Goal: Task Accomplishment & Management: Manage account settings

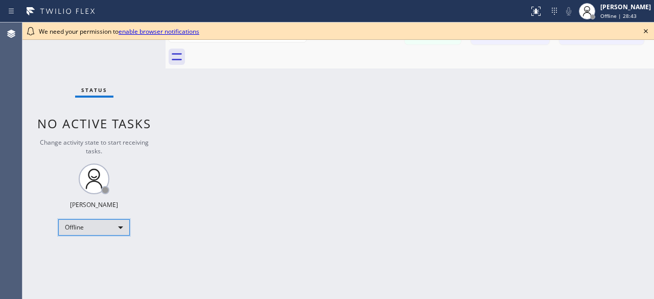
click at [122, 225] on div "Offline" at bounding box center [94, 227] width 72 height 16
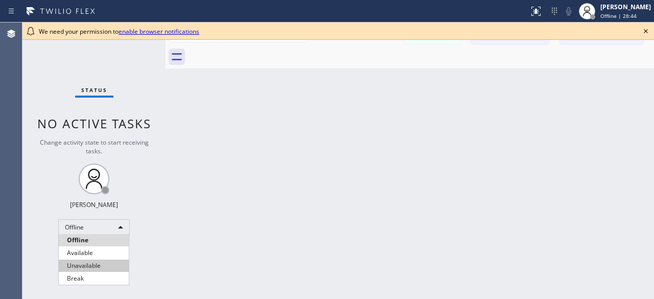
click at [88, 264] on li "Unavailable" at bounding box center [94, 266] width 70 height 12
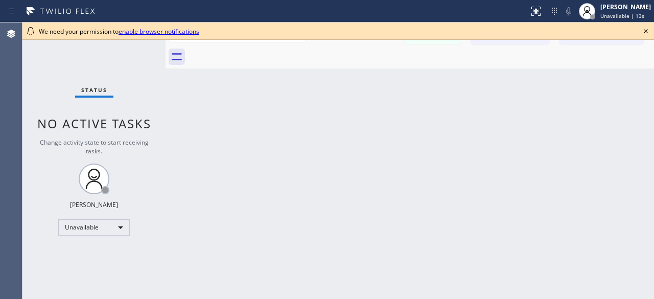
click at [30, 69] on div "Status No active tasks Change activity state to start receiving tasks. [PERSON_…" at bounding box center [93, 160] width 143 height 277
click at [646, 34] on icon at bounding box center [646, 31] width 12 height 12
click at [644, 34] on icon at bounding box center [646, 31] width 12 height 12
